Goal: Navigation & Orientation: Find specific page/section

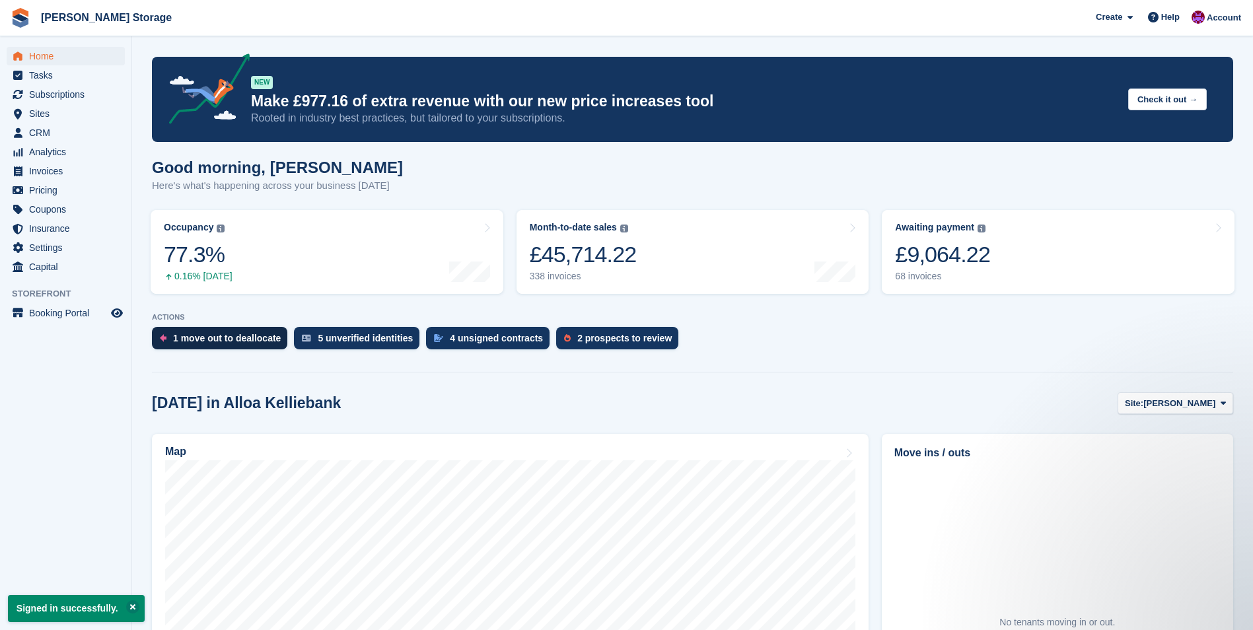
click at [184, 342] on div "1 move out to deallocate" at bounding box center [227, 338] width 108 height 11
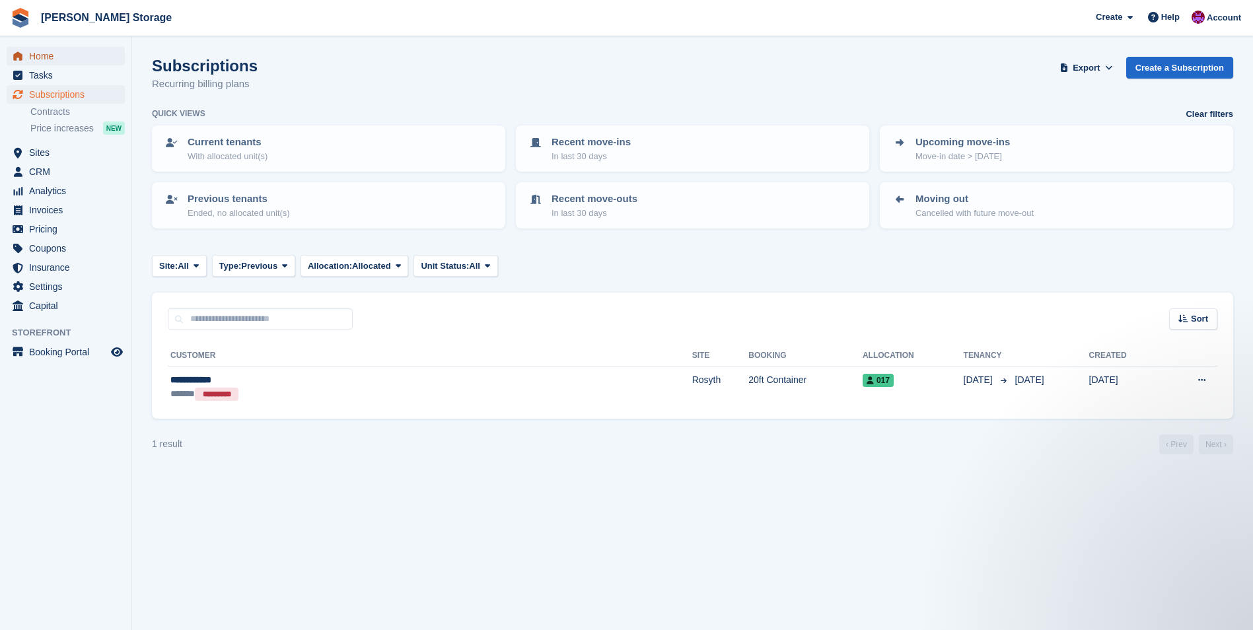
click at [67, 63] on span "Home" at bounding box center [68, 56] width 79 height 18
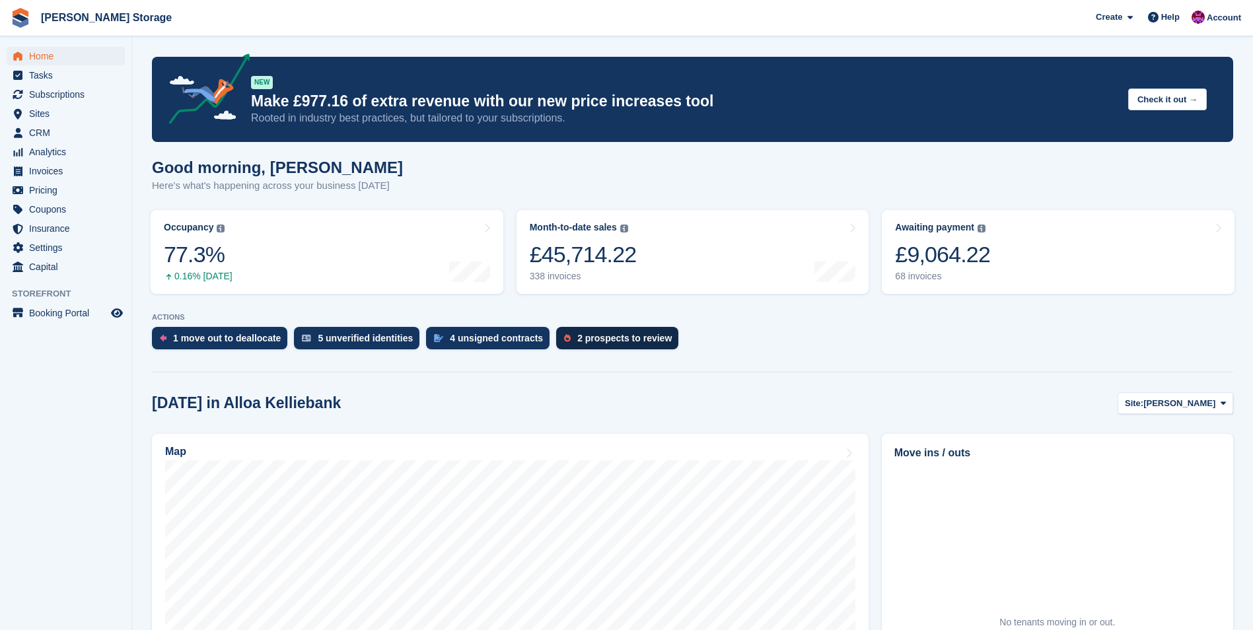
click at [599, 342] on div "2 prospects to review" at bounding box center [624, 338] width 94 height 11
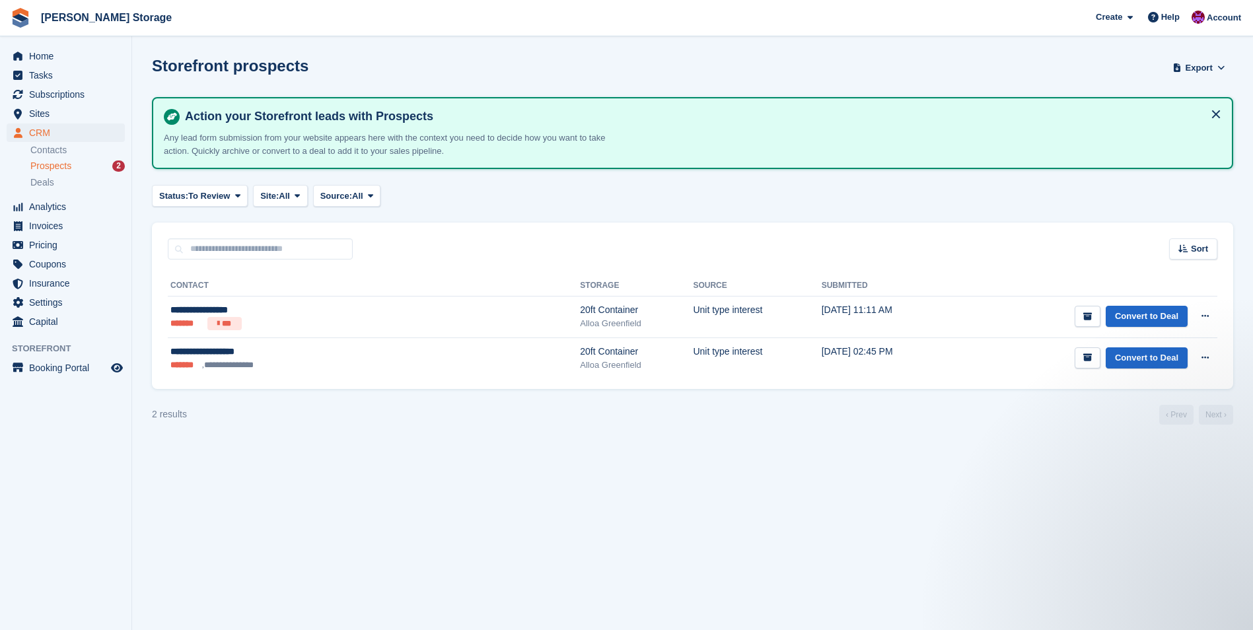
click at [41, 45] on div "Home Tasks Subscriptions Subscriptions Subscriptions Contracts Price increases …" at bounding box center [65, 187] width 131 height 290
click at [40, 59] on span "Home" at bounding box center [68, 56] width 79 height 18
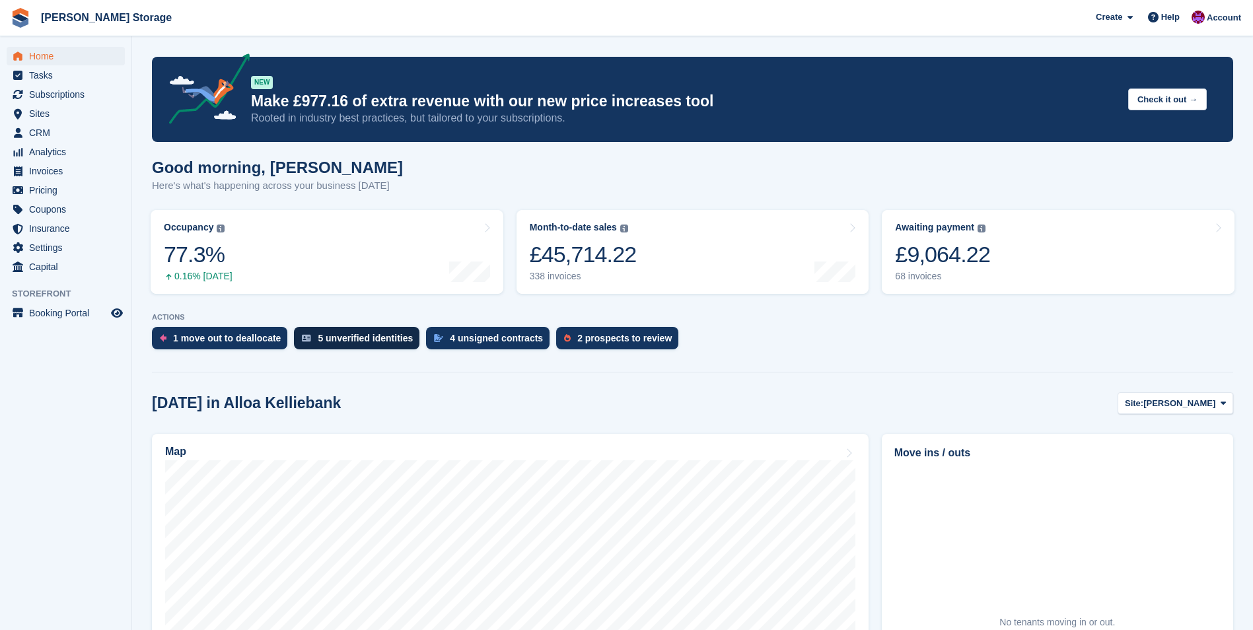
click at [364, 336] on div "5 unverified identities" at bounding box center [365, 338] width 95 height 11
click at [465, 338] on div "4 unsigned contracts" at bounding box center [496, 338] width 93 height 11
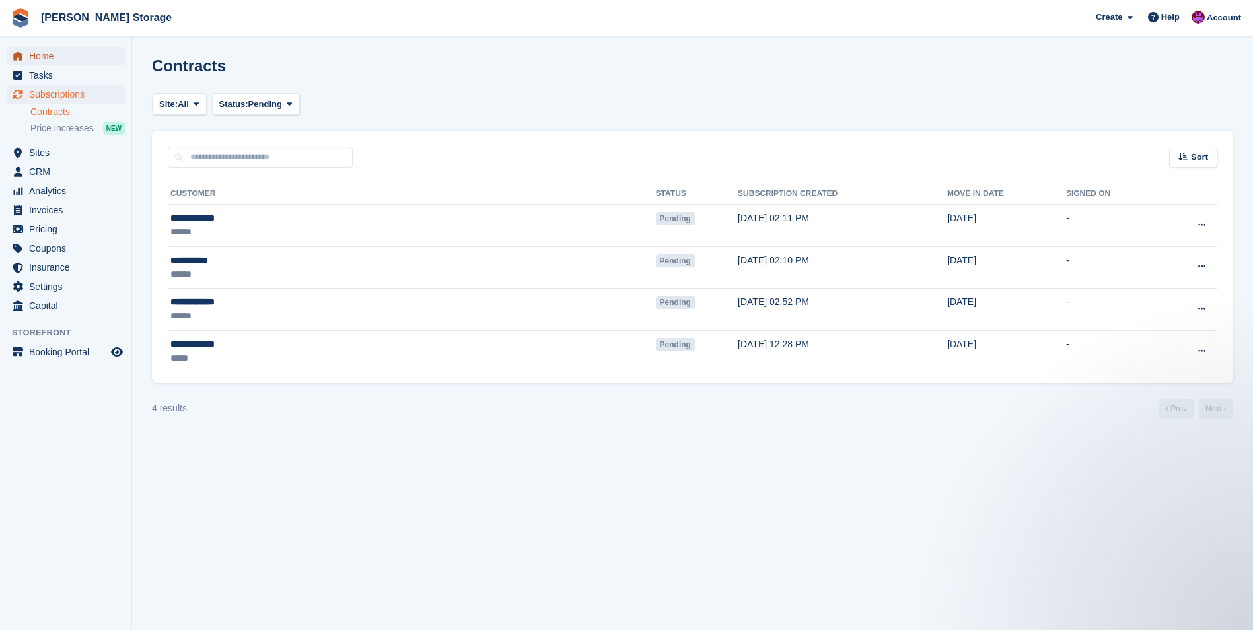
click at [40, 59] on span "Home" at bounding box center [68, 56] width 79 height 18
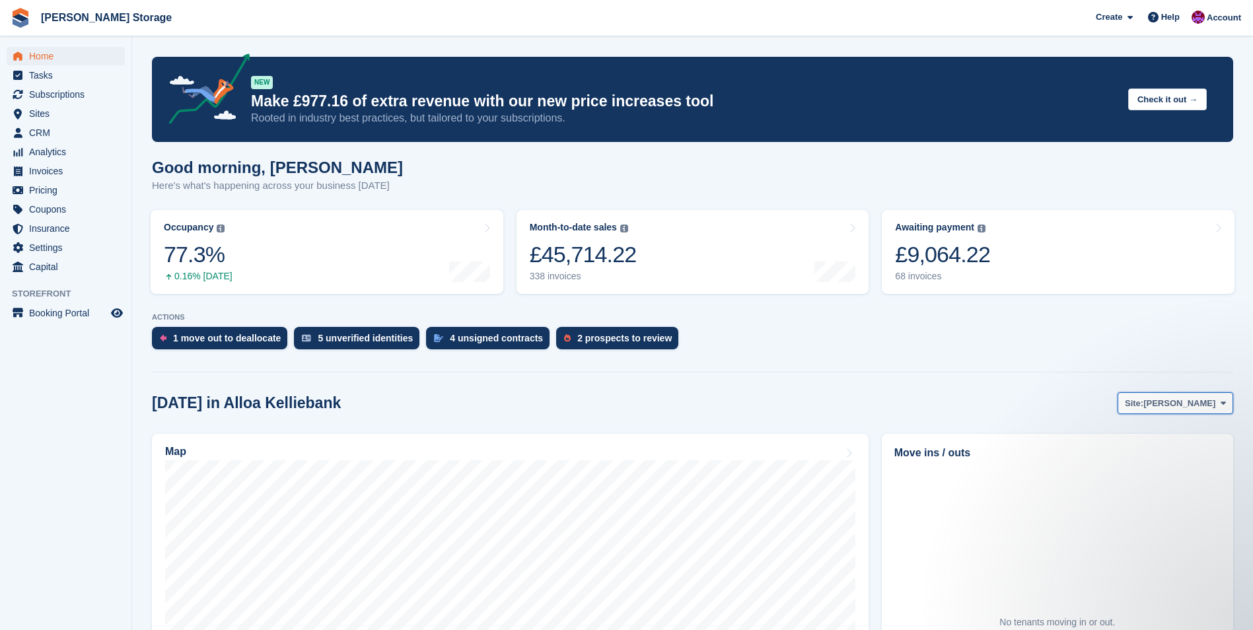
click at [1204, 407] on span "[PERSON_NAME]" at bounding box center [1180, 403] width 72 height 13
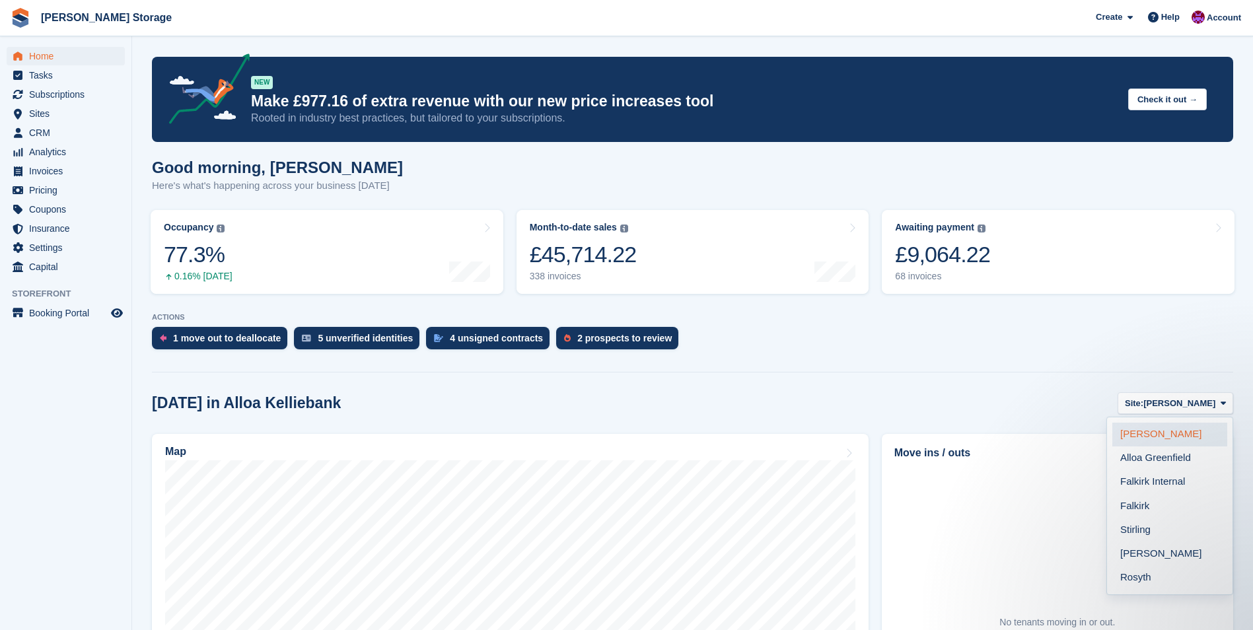
click at [1197, 434] on link "[PERSON_NAME]" at bounding box center [1170, 435] width 115 height 24
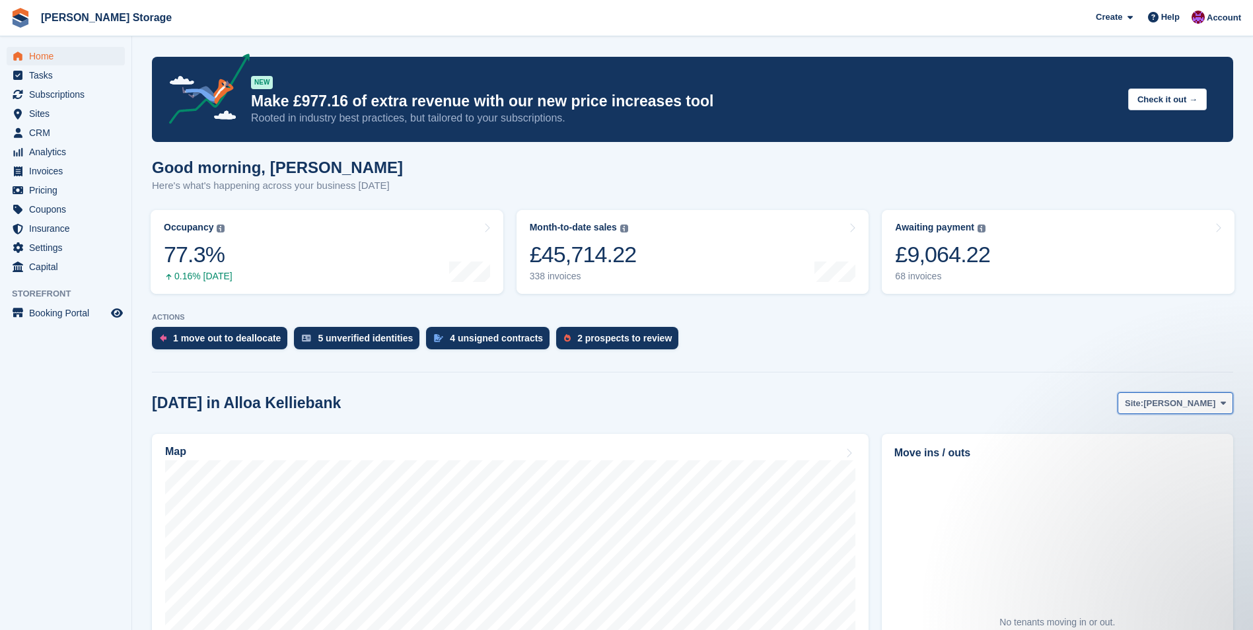
click at [1194, 404] on span "[PERSON_NAME]" at bounding box center [1180, 403] width 72 height 13
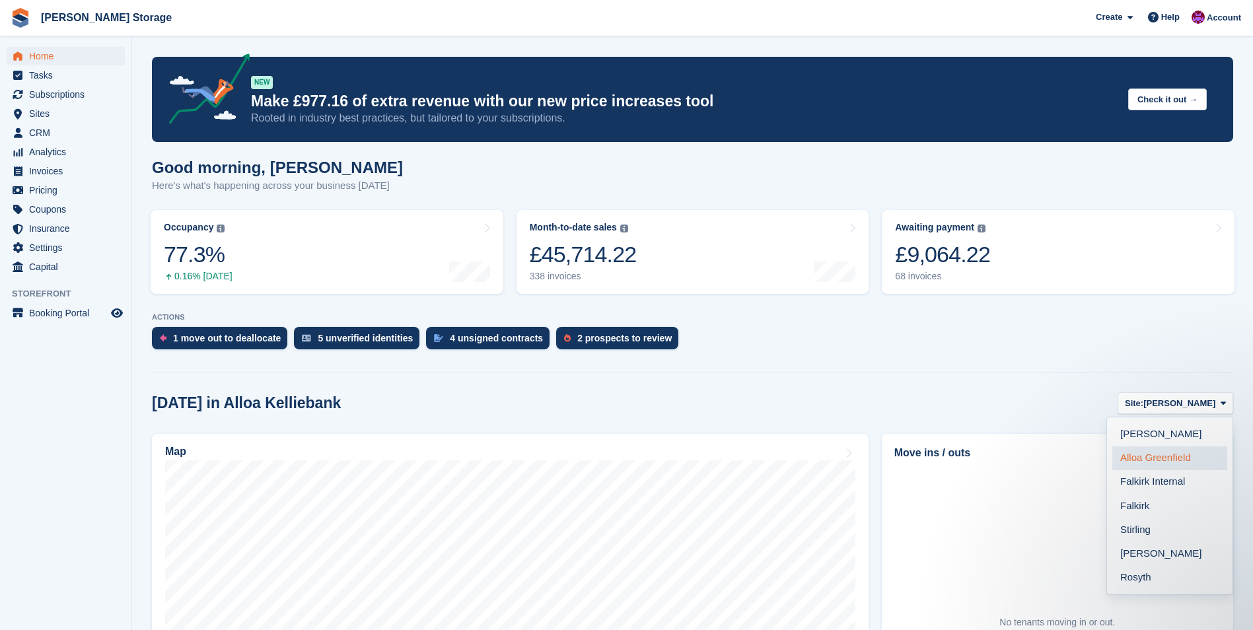
click at [1187, 456] on link "Alloa Greenfield" at bounding box center [1170, 459] width 115 height 24
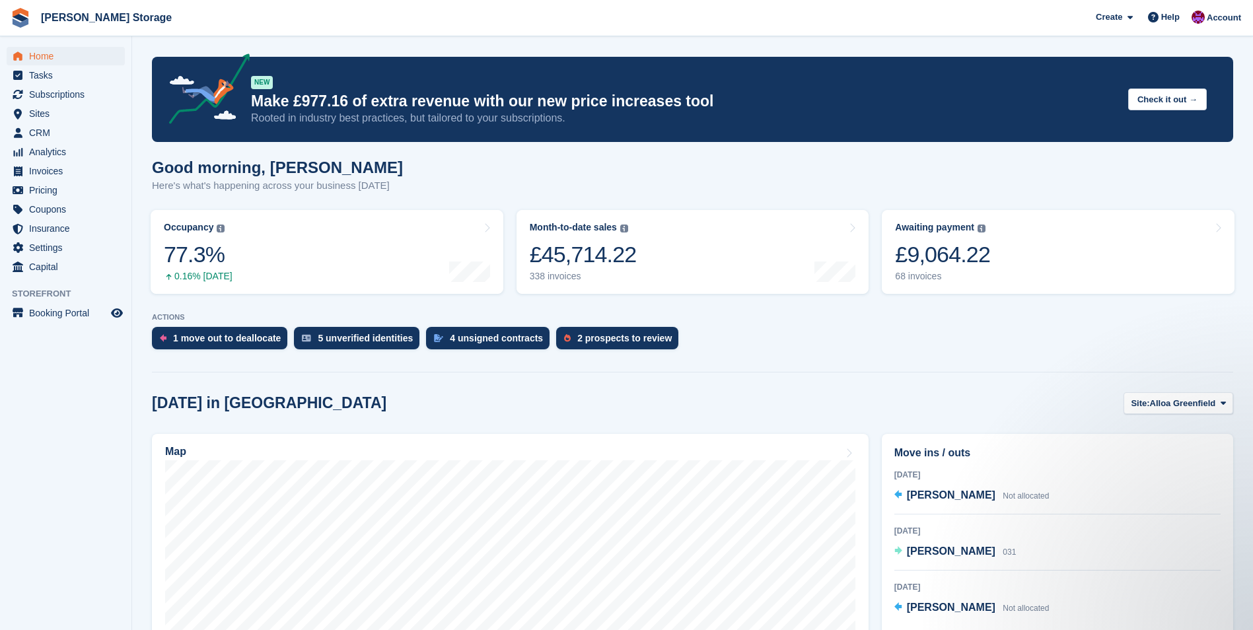
click at [1192, 404] on span "Alloa Greenfield" at bounding box center [1183, 403] width 66 height 13
click at [1172, 481] on link "Falkirk Internal" at bounding box center [1170, 482] width 115 height 24
click at [934, 496] on span "[PERSON_NAME]" at bounding box center [951, 495] width 89 height 11
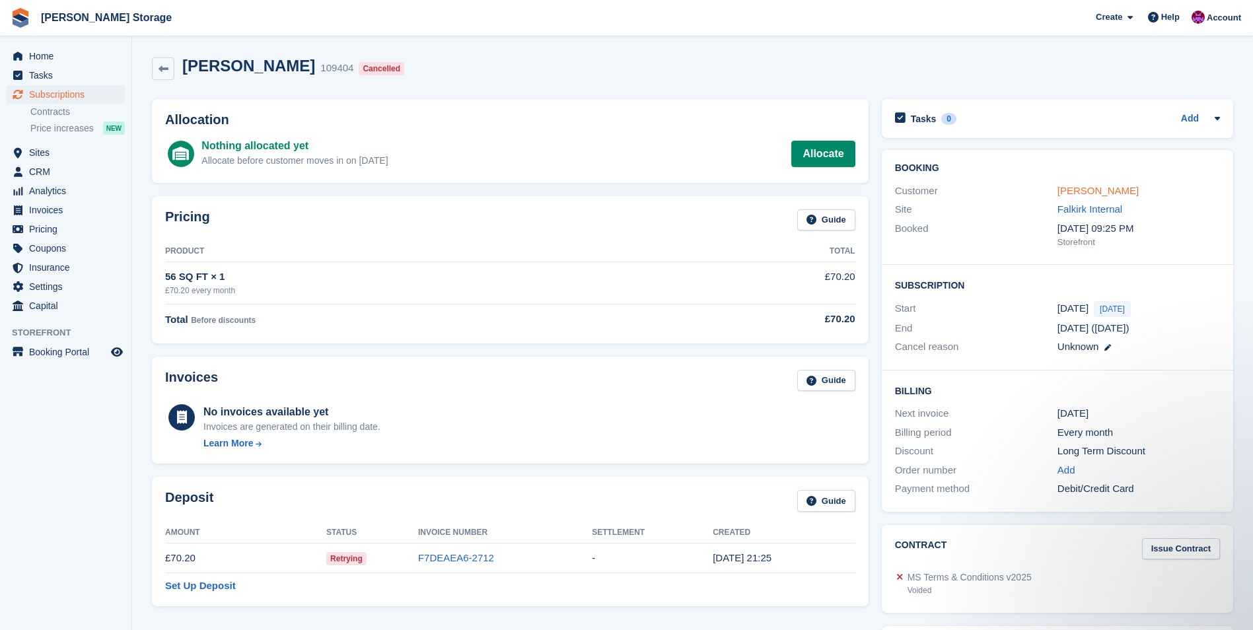
click at [1100, 189] on link "Chloe Buchan" at bounding box center [1098, 190] width 81 height 11
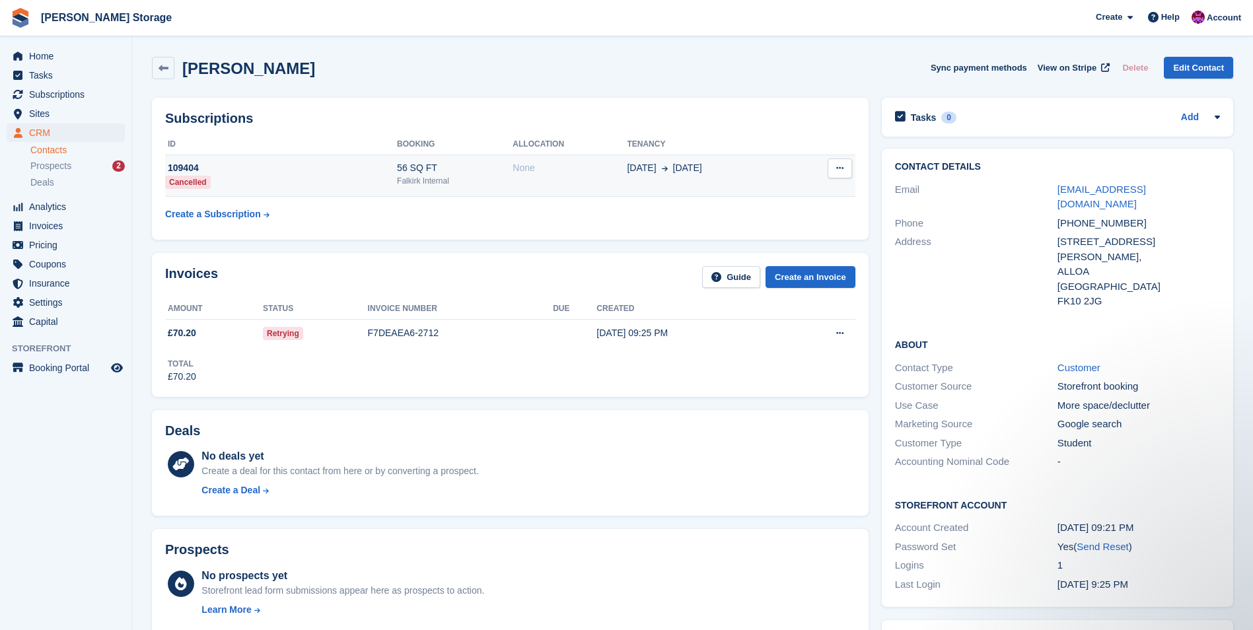
click at [469, 178] on div "Falkirk Internal" at bounding box center [455, 181] width 116 height 12
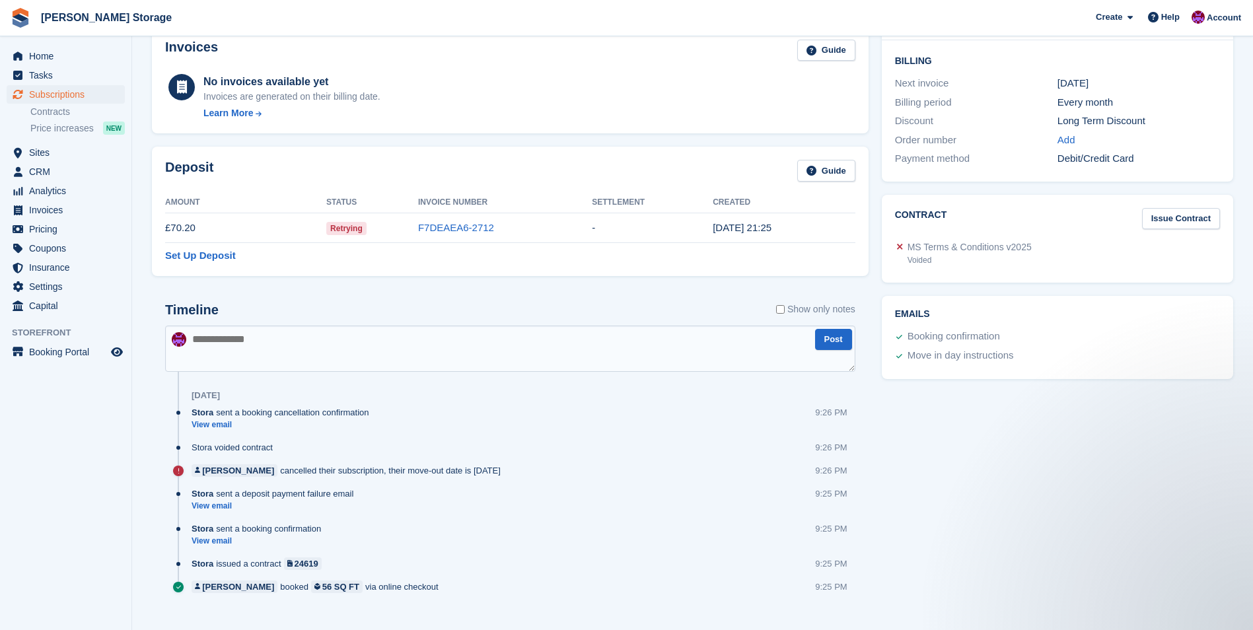
click at [827, 229] on td "[DATE] 21:25" at bounding box center [780, 228] width 134 height 30
click at [354, 229] on span "Retrying" at bounding box center [346, 228] width 40 height 13
click at [398, 226] on td "Retrying" at bounding box center [372, 228] width 92 height 30
drag, startPoint x: 398, startPoint y: 226, endPoint x: 534, endPoint y: 550, distance: 351.8
click at [534, 550] on div "Stora sent a booking confirmation View email 9:25 PM" at bounding box center [524, 540] width 664 height 35
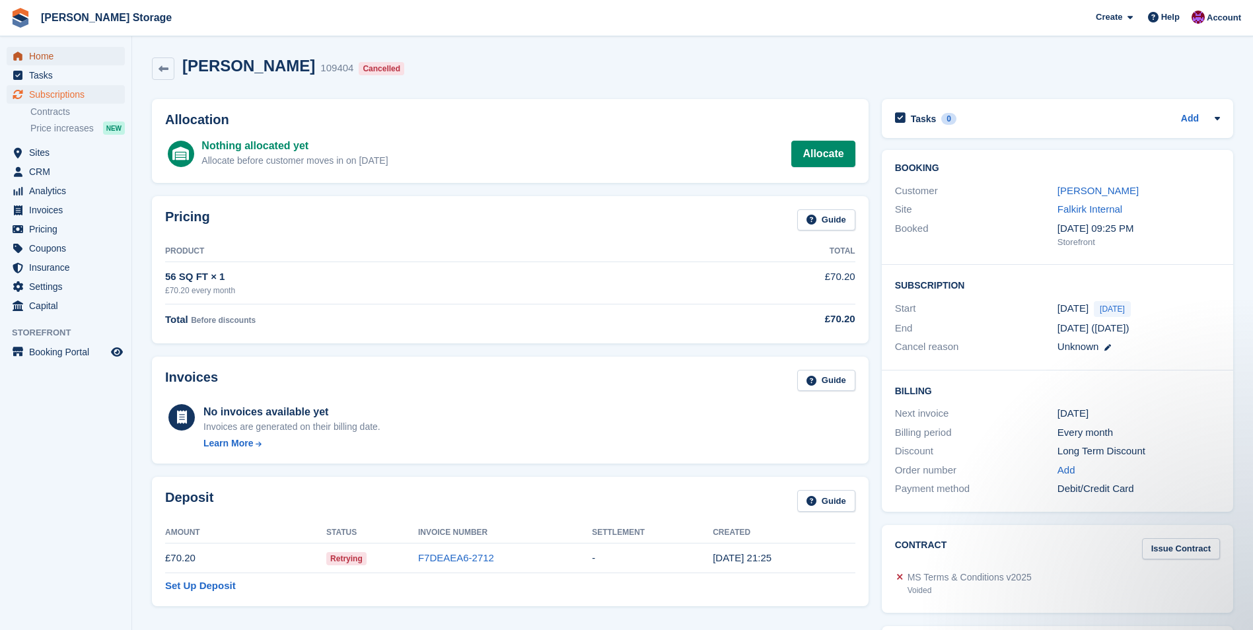
click at [48, 52] on span "Home" at bounding box center [68, 56] width 79 height 18
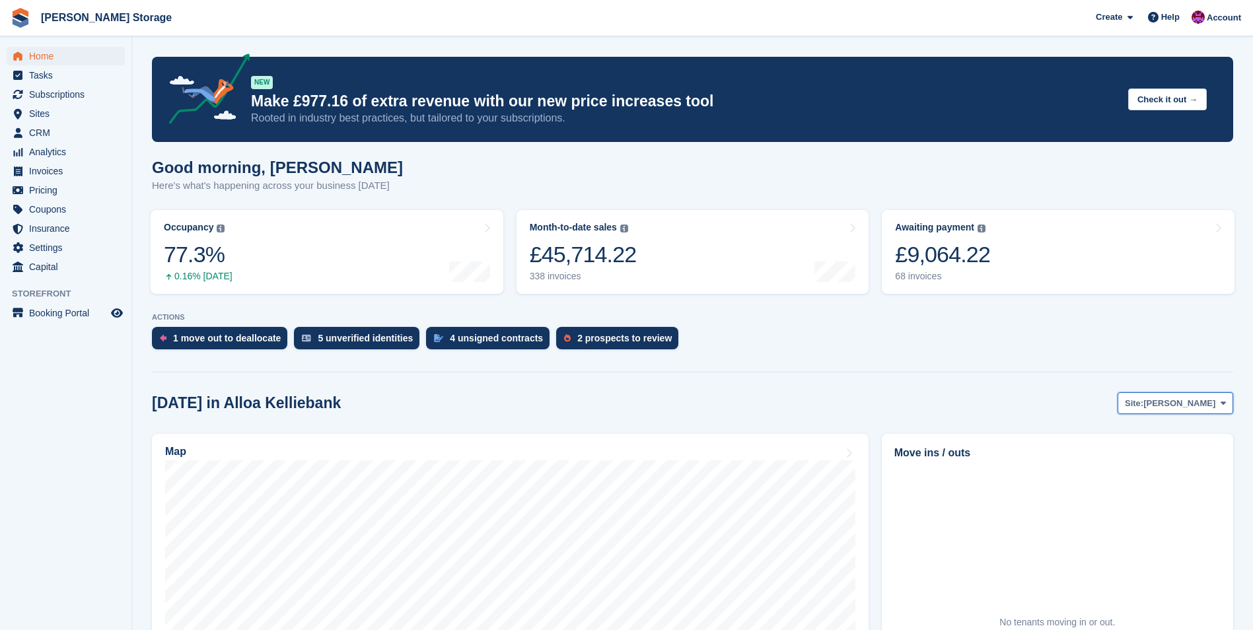
click at [1181, 405] on span "Alloa Kelliebank" at bounding box center [1180, 403] width 72 height 13
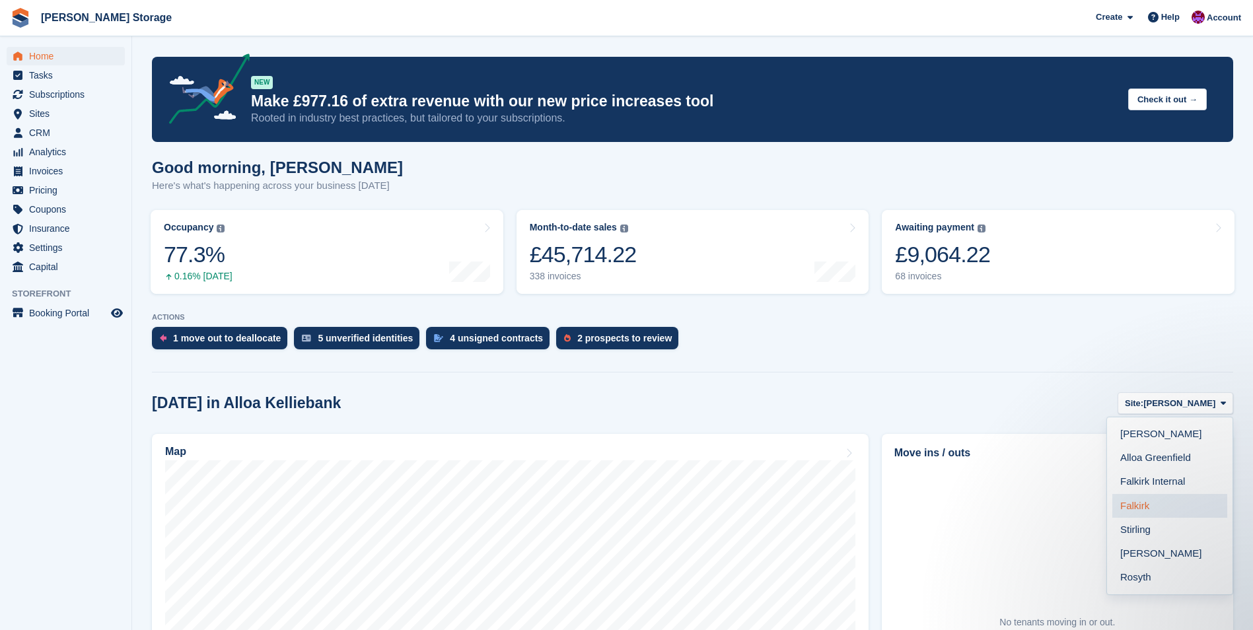
click at [1144, 504] on link "Falkirk" at bounding box center [1170, 506] width 115 height 24
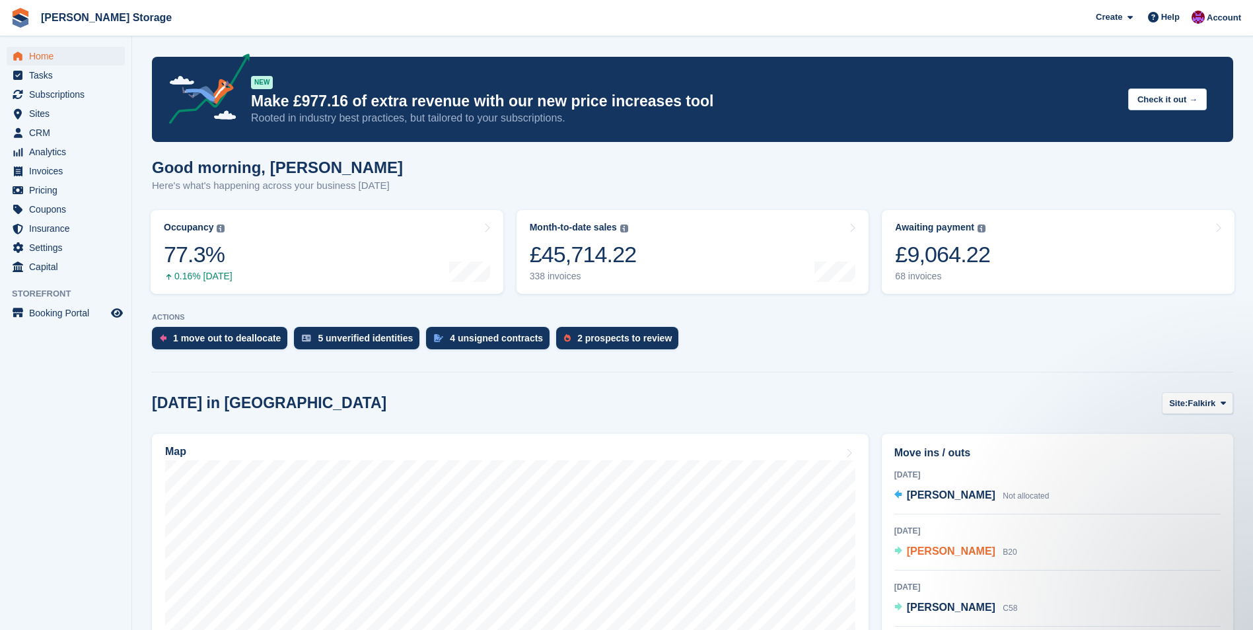
click at [945, 552] on span "Stephanie Reid" at bounding box center [951, 551] width 89 height 11
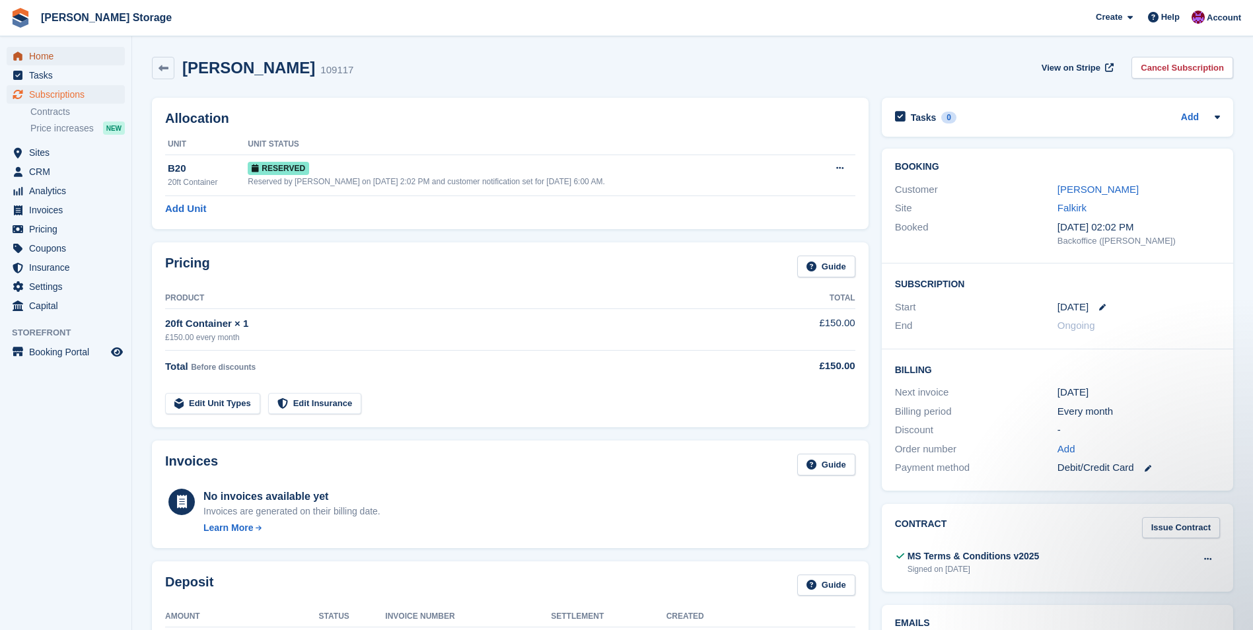
click at [40, 59] on span "Home" at bounding box center [68, 56] width 79 height 18
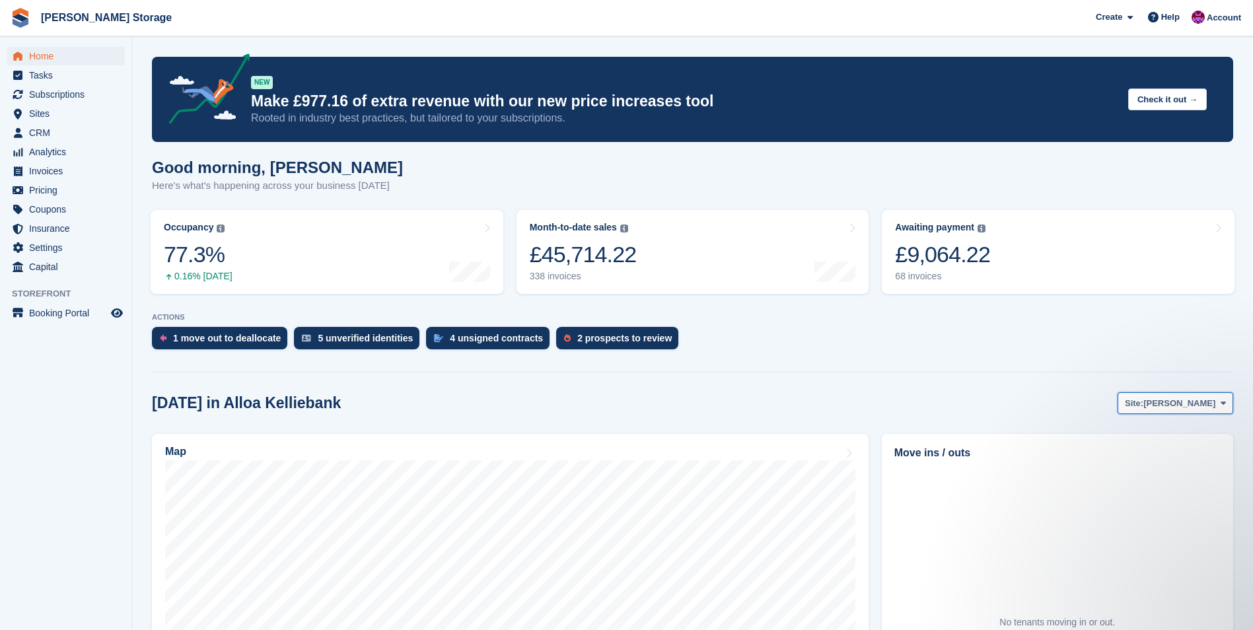
click at [1189, 409] on span "[PERSON_NAME]" at bounding box center [1180, 403] width 72 height 13
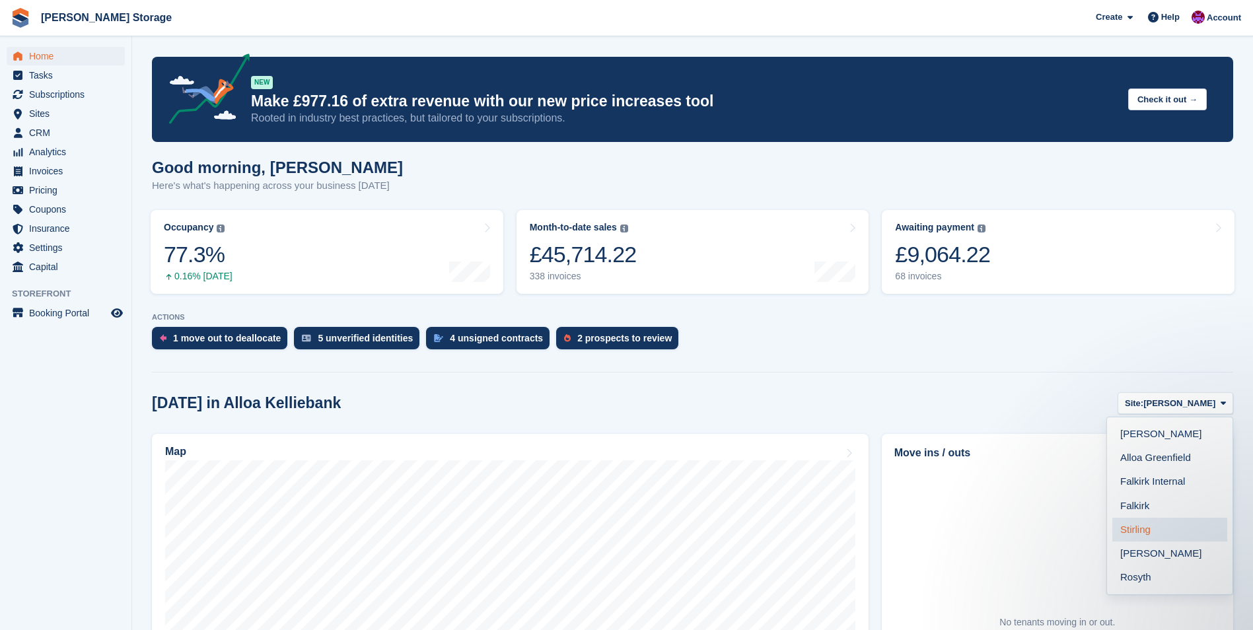
click at [1164, 525] on link "Stirling" at bounding box center [1170, 530] width 115 height 24
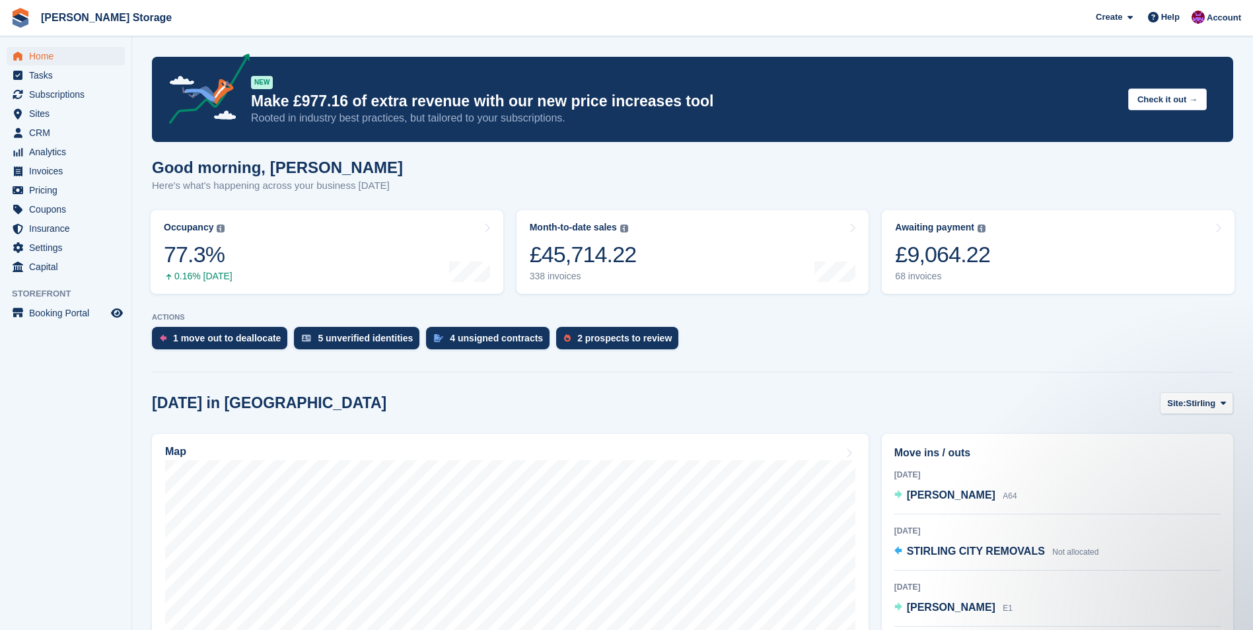
drag, startPoint x: 1263, startPoint y: 527, endPoint x: 846, endPoint y: 381, distance: 442.0
click at [846, 381] on section "NEW Make £977.16 of extra revenue with our new price increases tool Rooted in i…" at bounding box center [692, 484] width 1121 height 969
click at [1193, 412] on button "Site: Stirling" at bounding box center [1196, 403] width 73 height 22
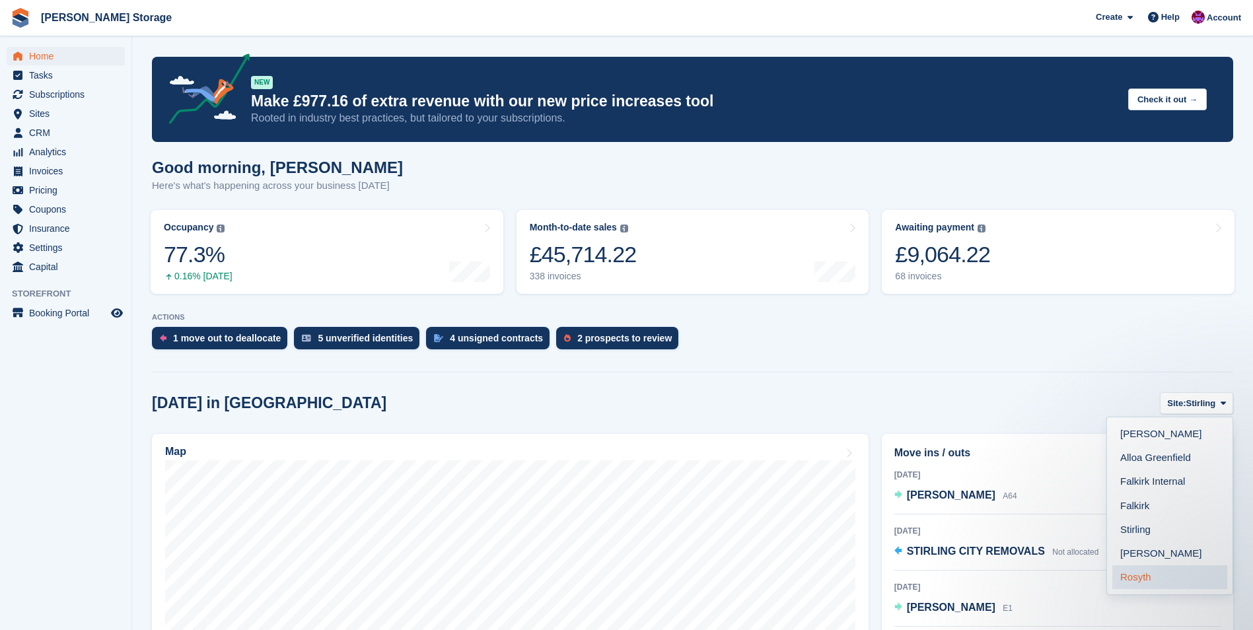
click at [1130, 581] on link "Rosyth" at bounding box center [1170, 578] width 115 height 24
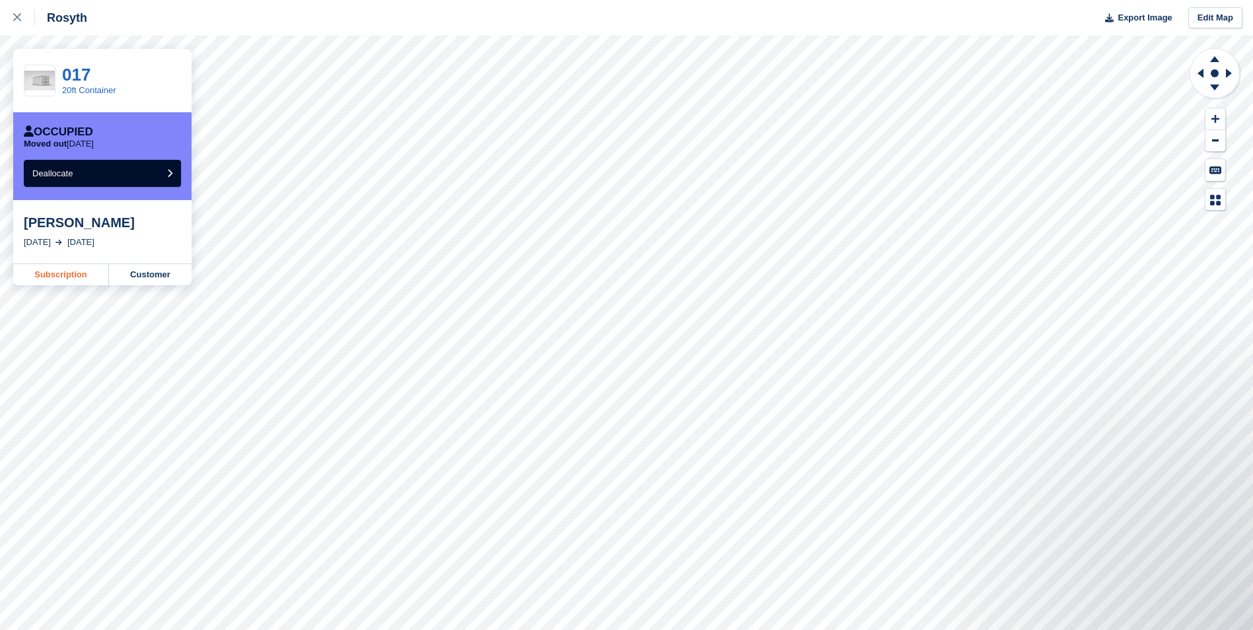
click at [43, 270] on link "Subscription" at bounding box center [61, 274] width 96 height 21
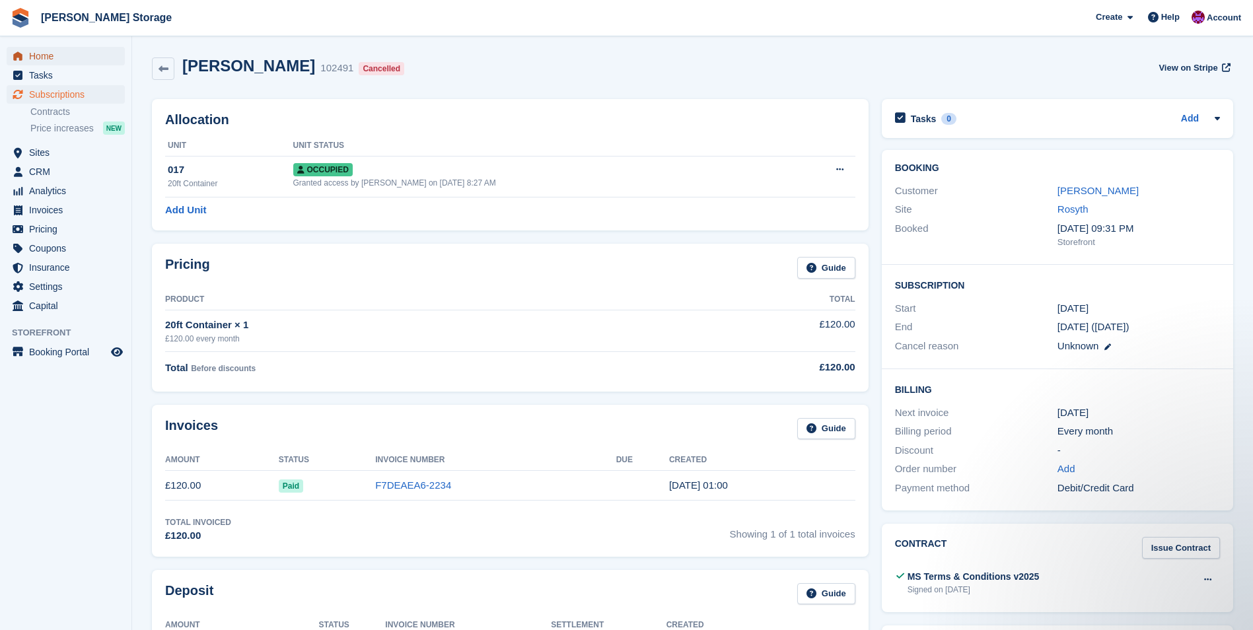
click at [33, 57] on span "Home" at bounding box center [68, 56] width 79 height 18
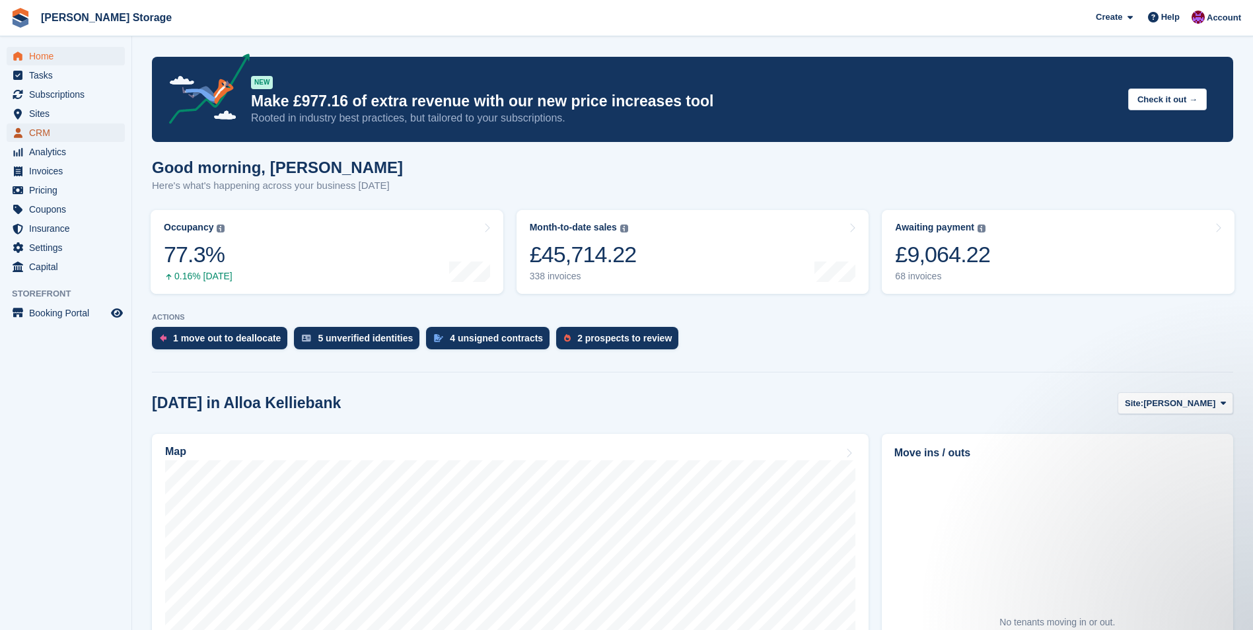
click at [31, 128] on span "CRM" at bounding box center [68, 133] width 79 height 18
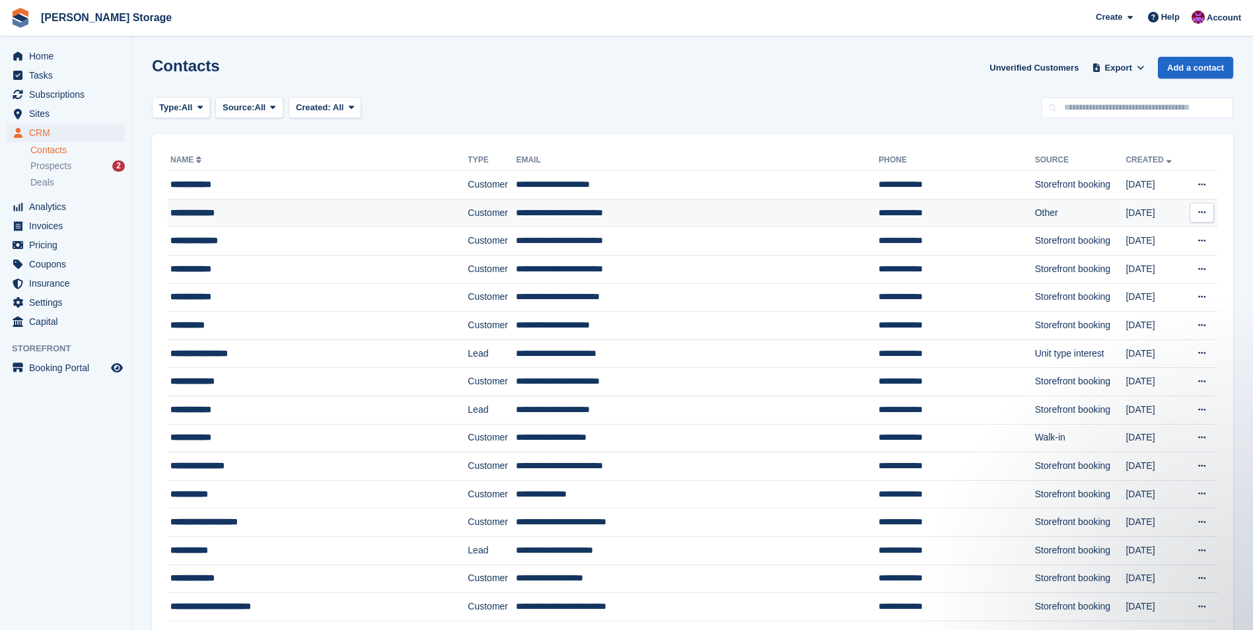
click at [396, 217] on div "**********" at bounding box center [293, 213] width 246 height 14
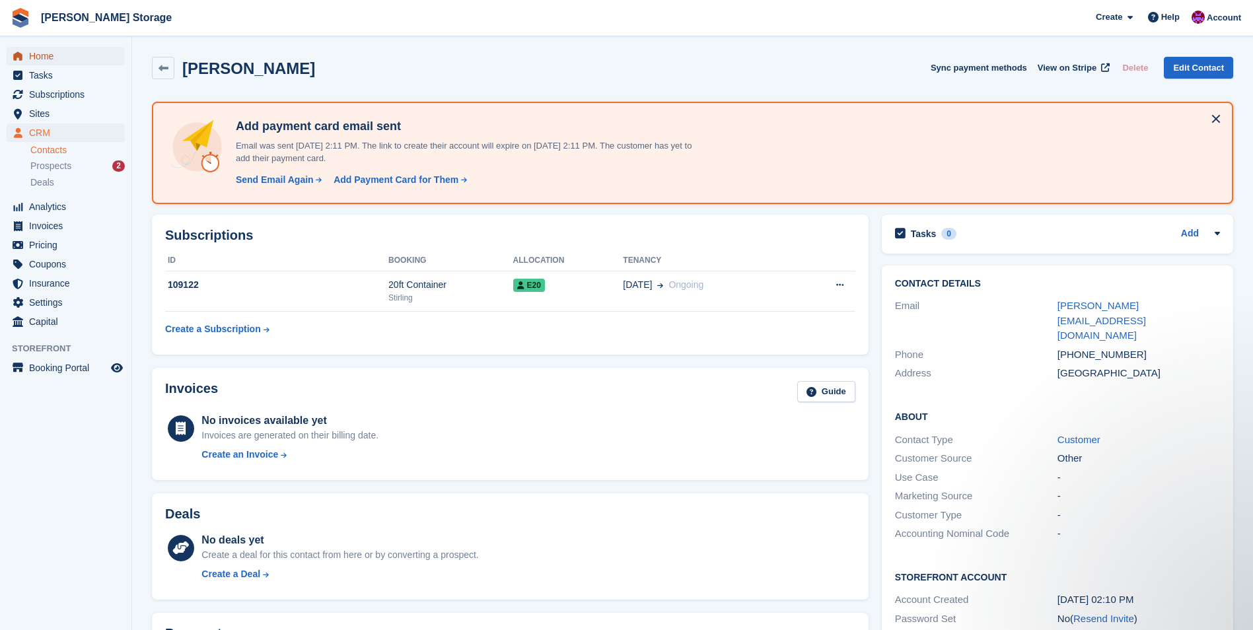
click at [30, 54] on span "Home" at bounding box center [68, 56] width 79 height 18
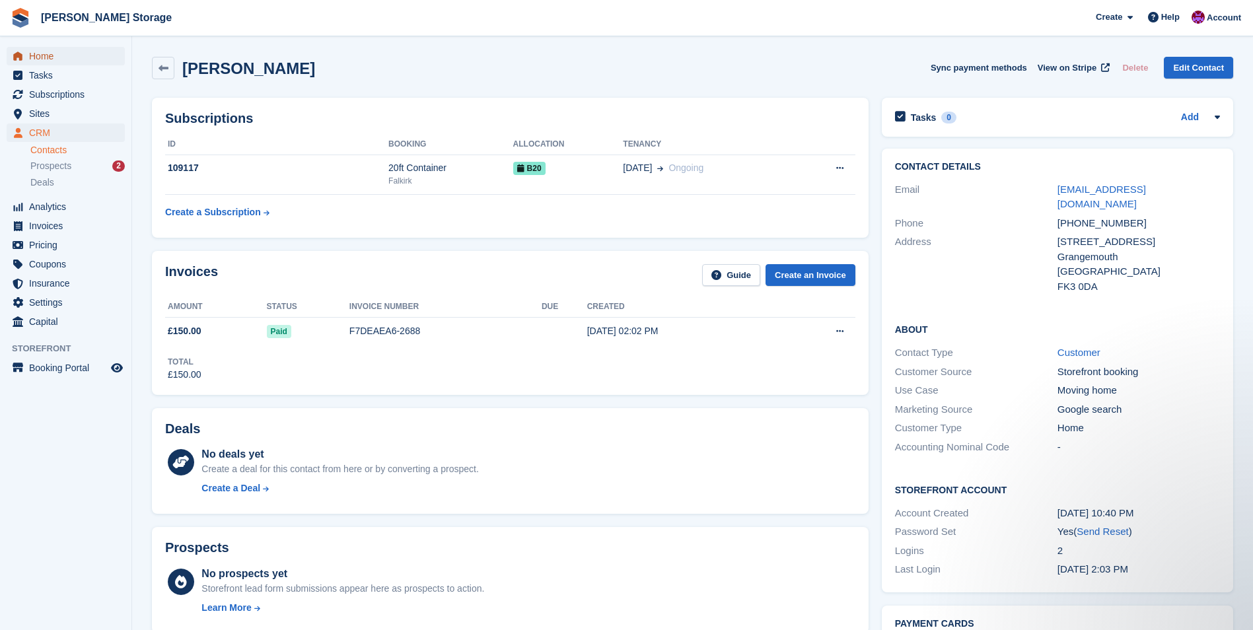
click at [28, 54] on link "Home" at bounding box center [66, 56] width 118 height 18
